Goal: Task Accomplishment & Management: Use online tool/utility

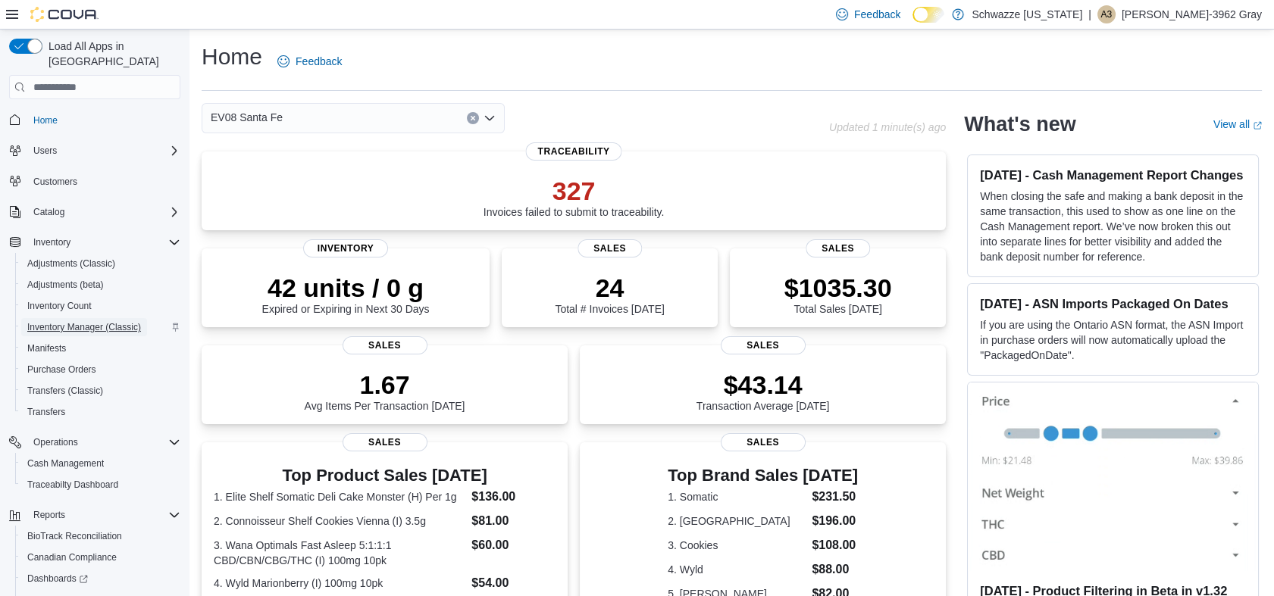
click at [131, 321] on span "Inventory Manager (Classic)" at bounding box center [84, 327] width 114 height 12
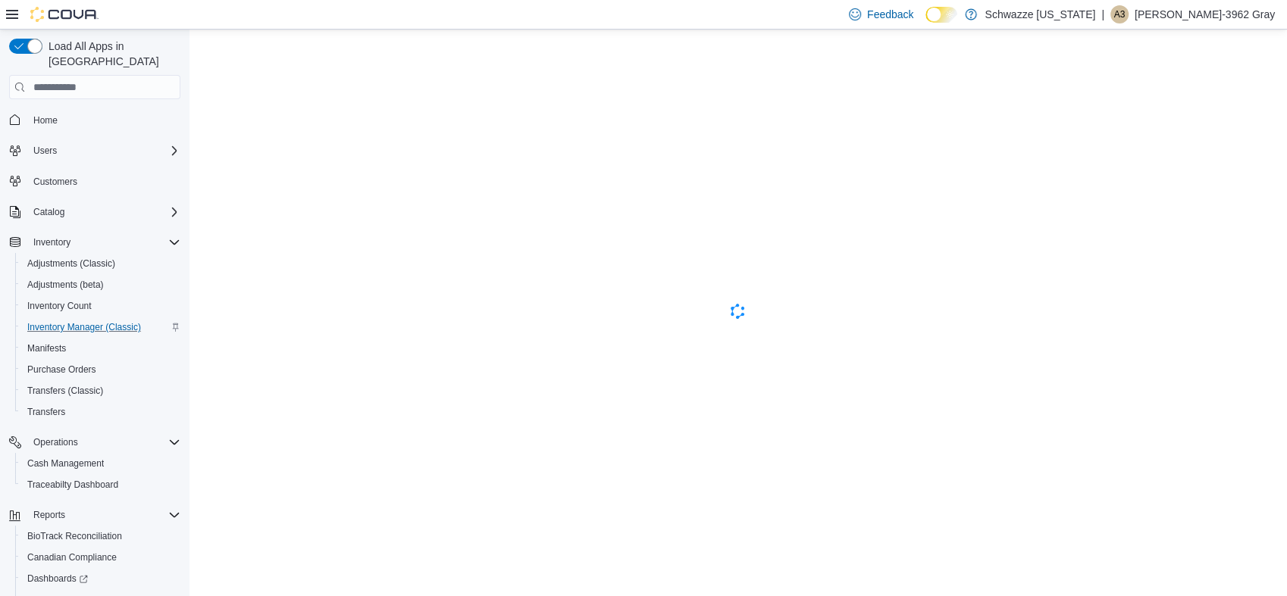
click at [55, 114] on button "Home" at bounding box center [94, 119] width 183 height 22
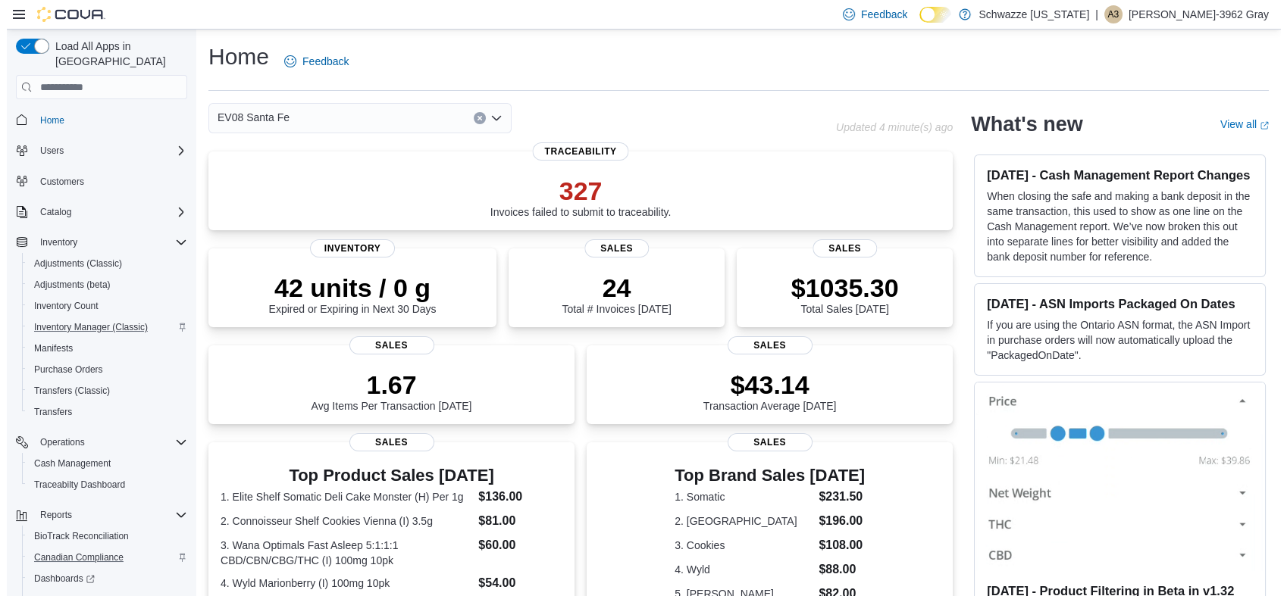
scroll to position [90, 0]
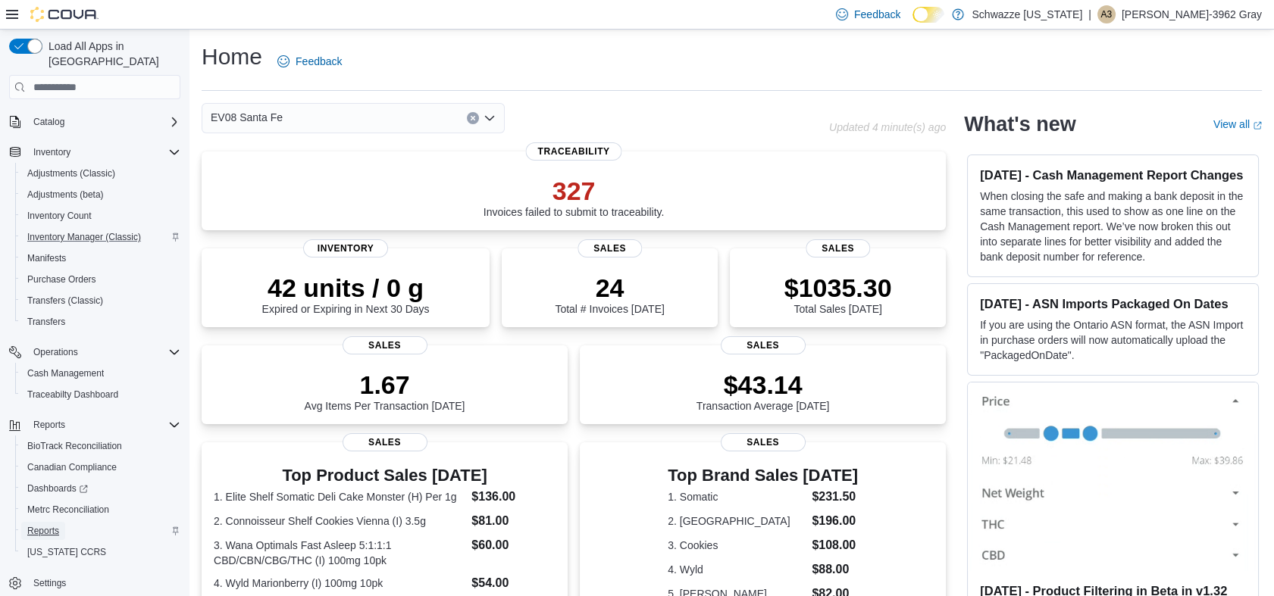
click at [59, 522] on link "Reports" at bounding box center [43, 531] width 44 height 18
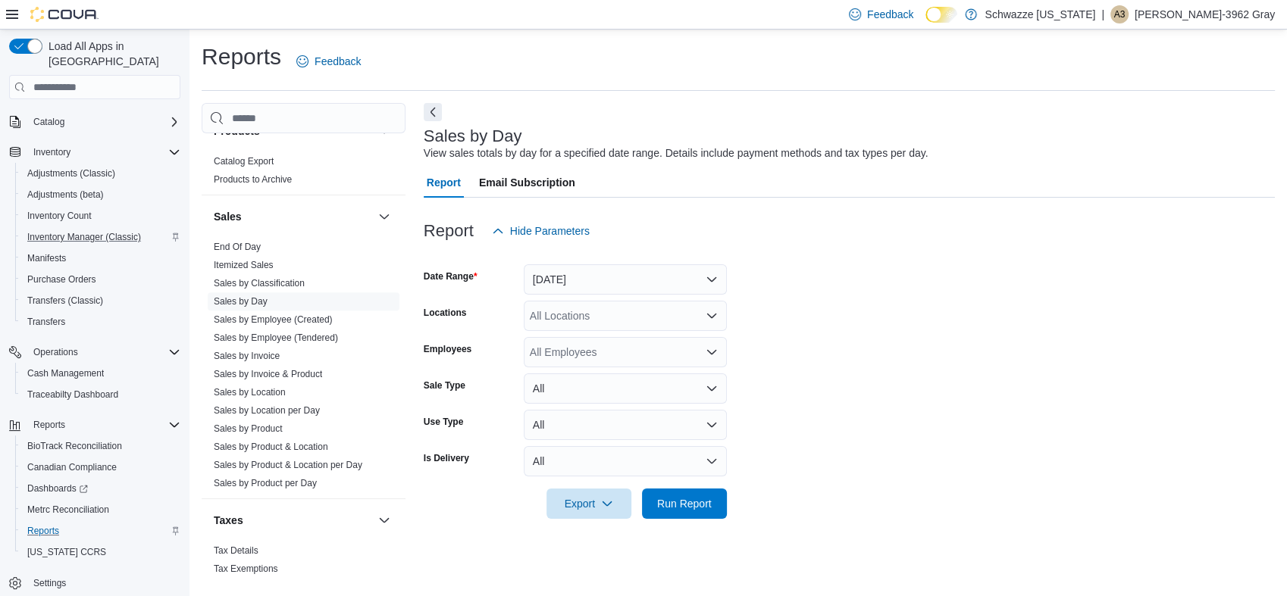
scroll to position [1080, 0]
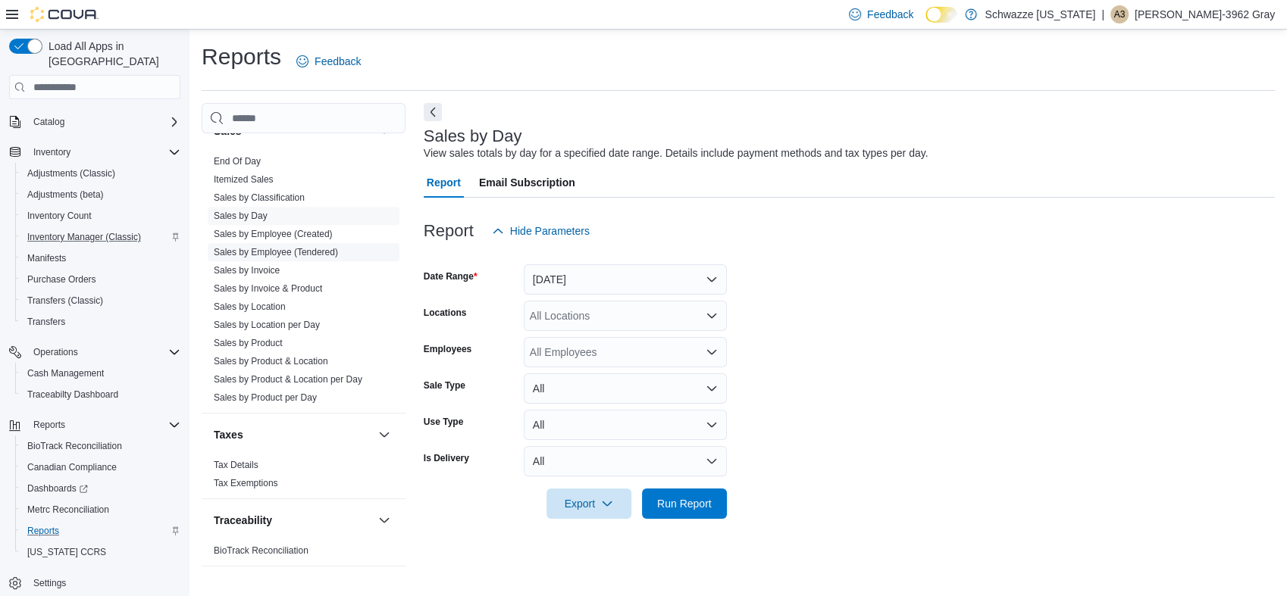
click at [322, 248] on link "Sales by Employee (Tendered)" at bounding box center [276, 252] width 124 height 11
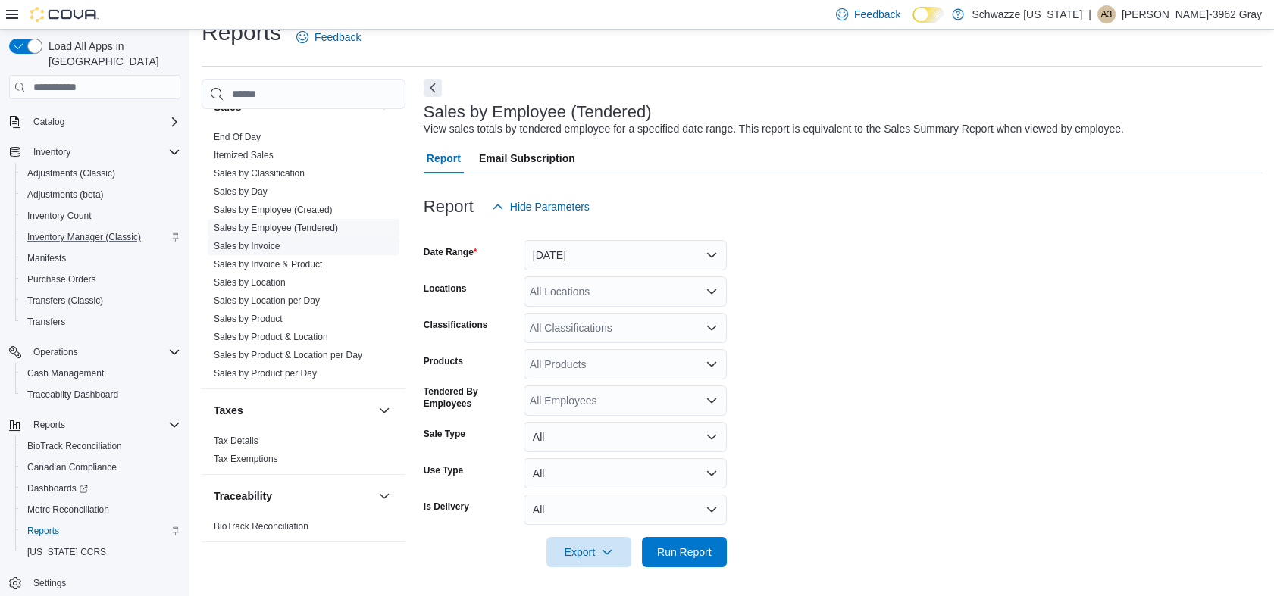
scroll to position [26, 0]
click at [563, 251] on button "[DATE]" at bounding box center [625, 254] width 203 height 30
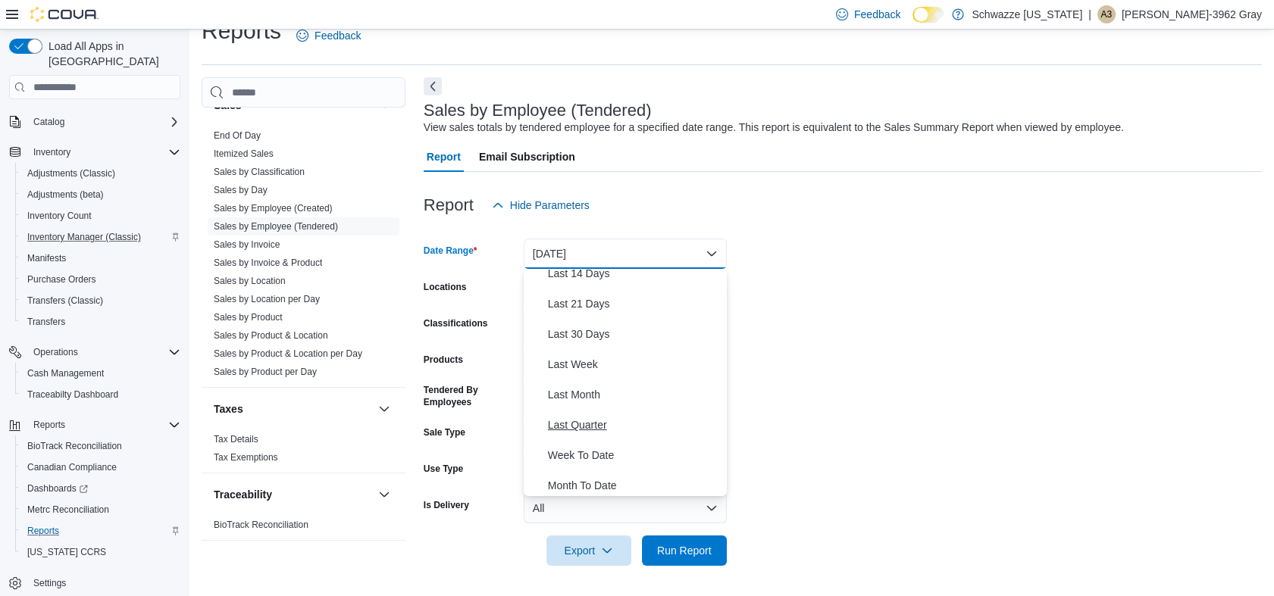
scroll to position [168, 0]
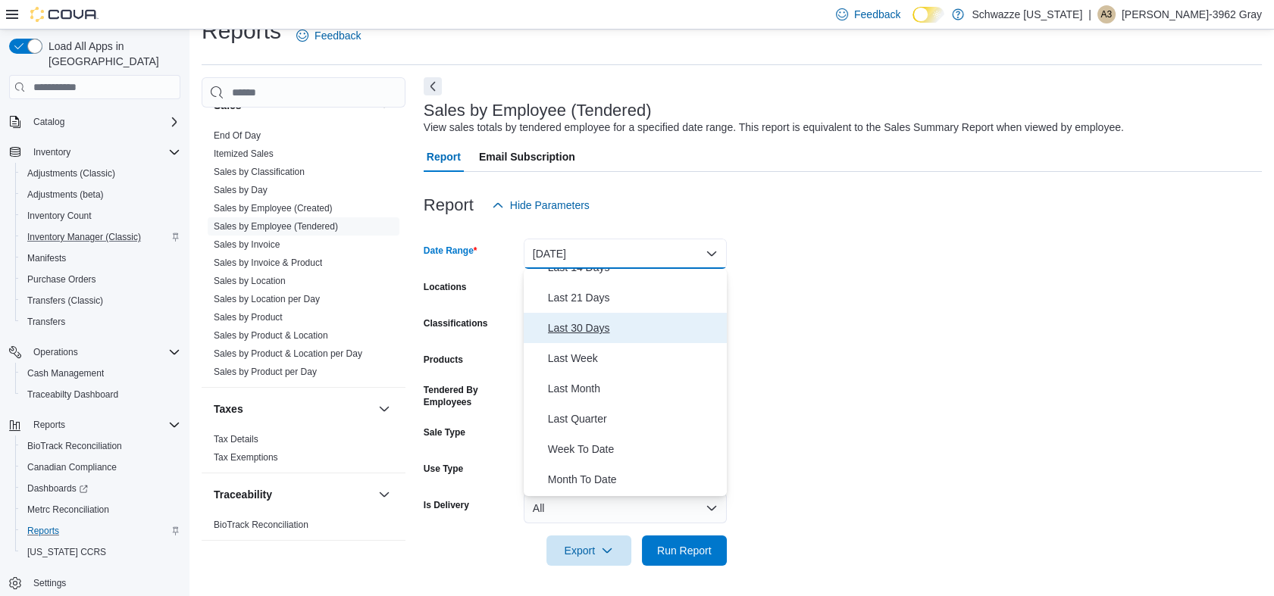
click at [600, 333] on span "Last 30 Days" at bounding box center [634, 328] width 173 height 18
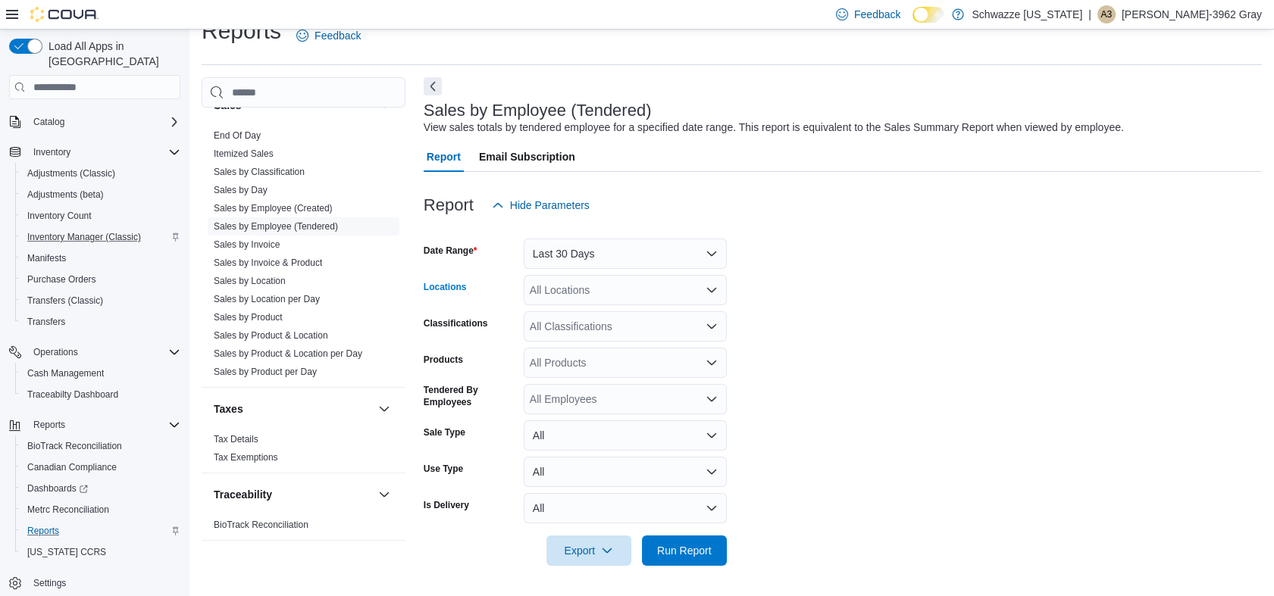
click at [617, 293] on div "All Locations" at bounding box center [625, 290] width 203 height 30
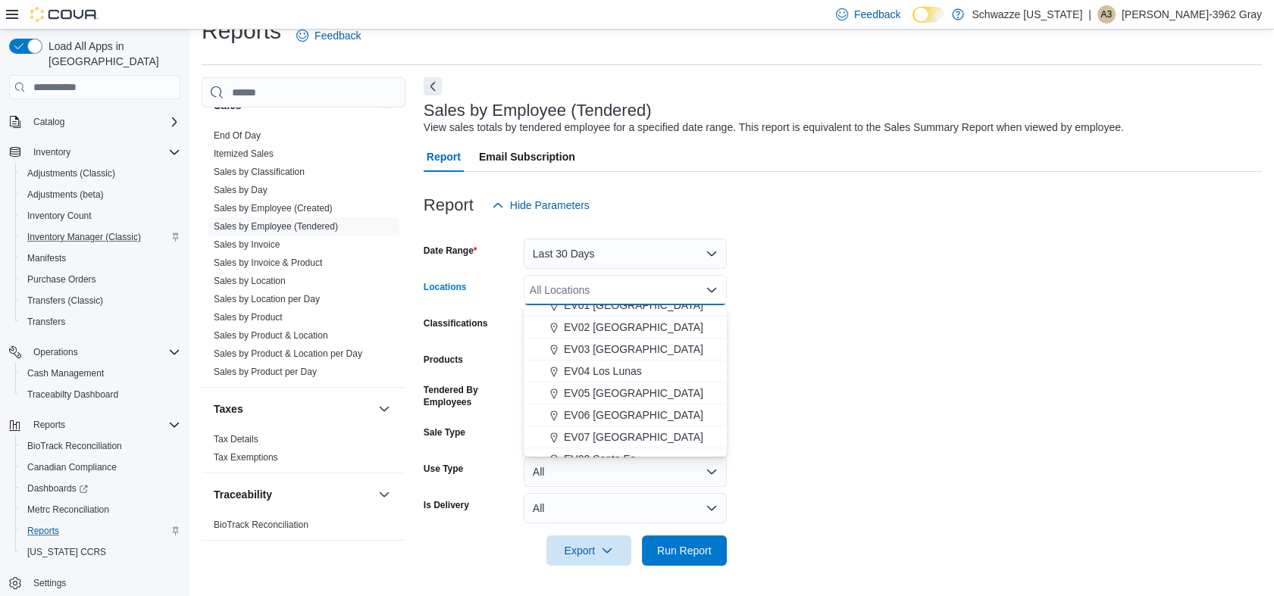
scroll to position [84, 0]
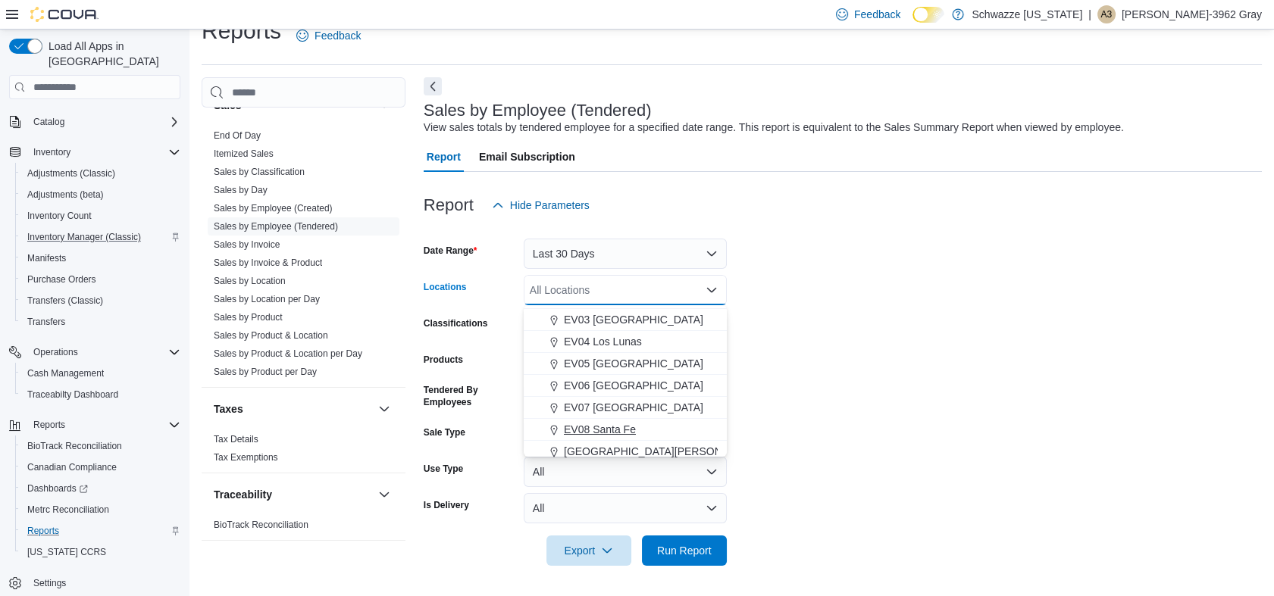
click at [612, 430] on span "EV08 Santa Fe" at bounding box center [600, 429] width 72 height 15
click at [652, 552] on span "Run Report" at bounding box center [684, 550] width 67 height 30
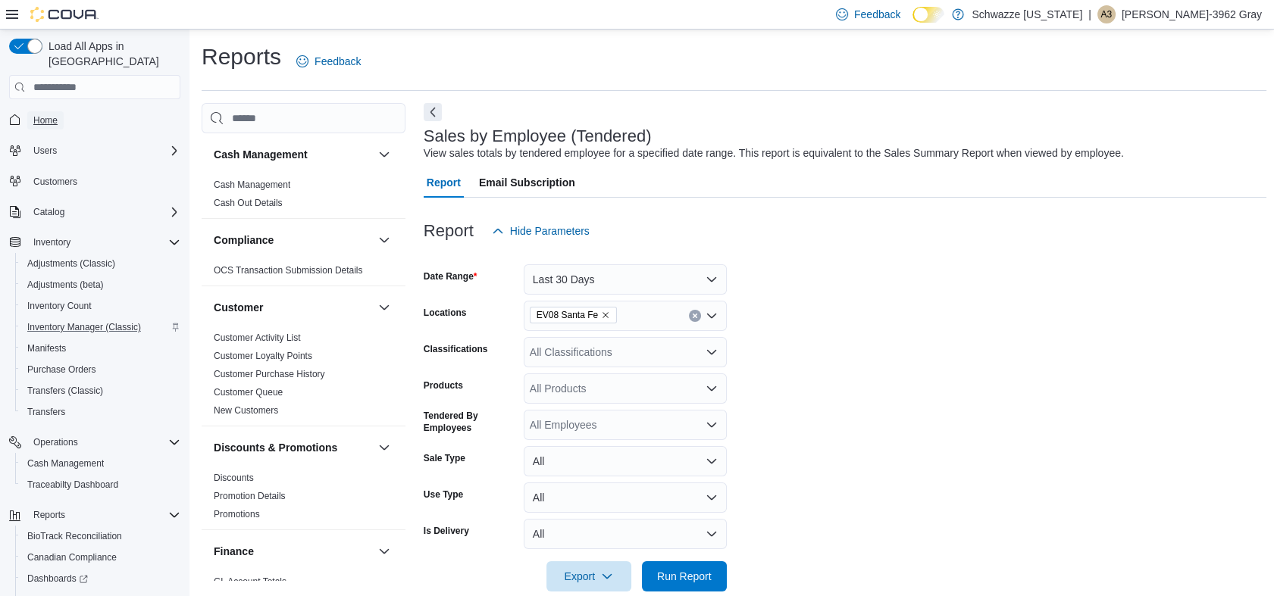
click at [45, 114] on span "Home" at bounding box center [45, 120] width 24 height 12
